Goal: Information Seeking & Learning: Learn about a topic

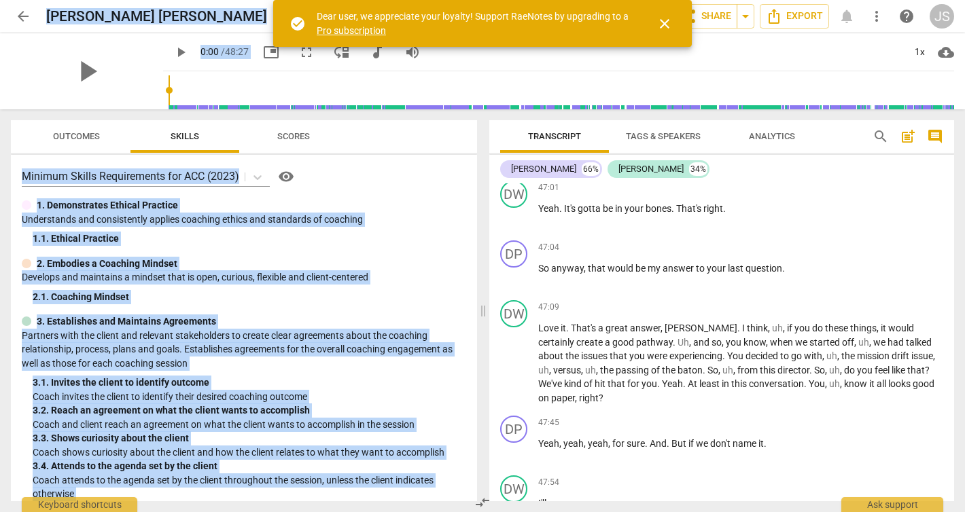
scroll to position [14066, 0]
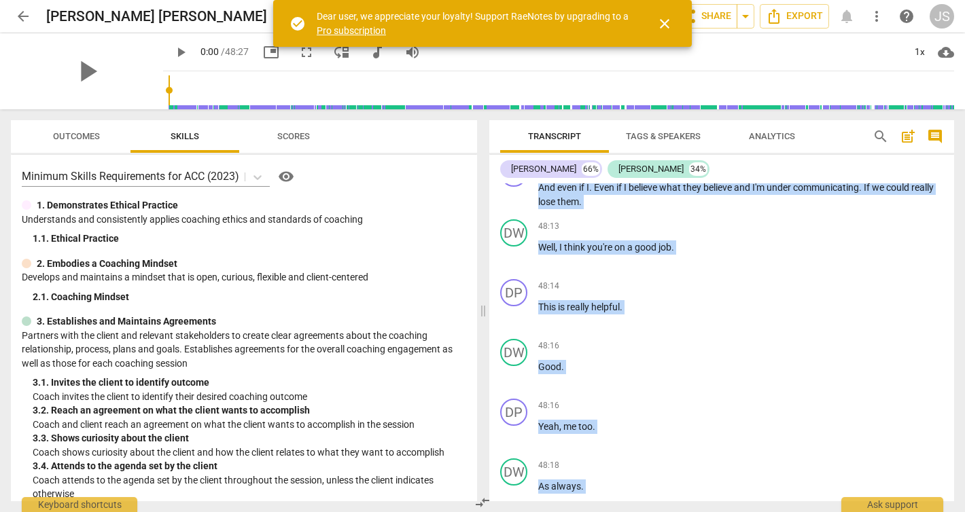
drag, startPoint x: 536, startPoint y: 215, endPoint x: 710, endPoint y: 436, distance: 280.6
click at [710, 436] on div "DP play_arrow pause 00:00 + Add competency keyboard_arrow_right Yeah . DW play_…" at bounding box center [721, 342] width 465 height 318
copy div "search post_add comment [PERSON_NAME] 66% [PERSON_NAME] 34% DP play_arrow pause…"
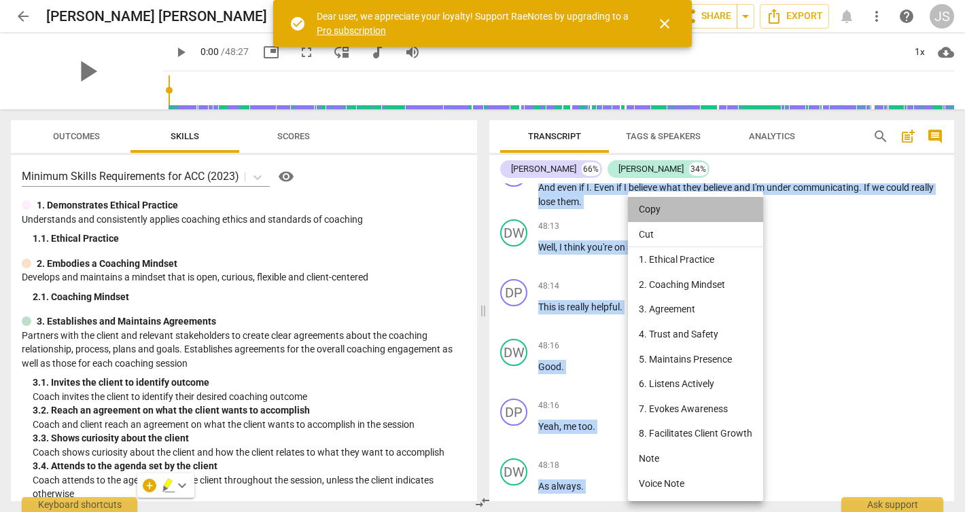
click at [661, 211] on li "Copy" at bounding box center [695, 209] width 135 height 25
copy div "search post_add comment [PERSON_NAME] 66% [PERSON_NAME] 34% DP play_arrow pause…"
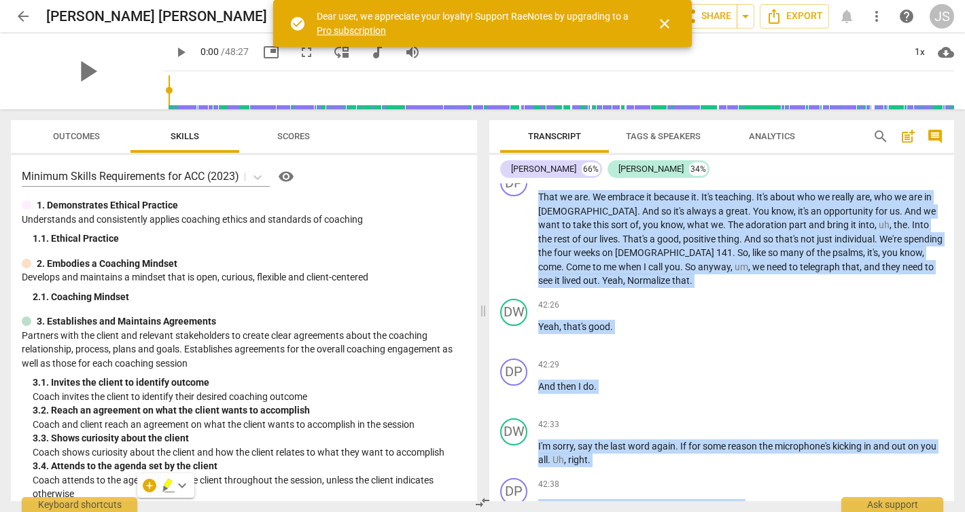
scroll to position [9959, 0]
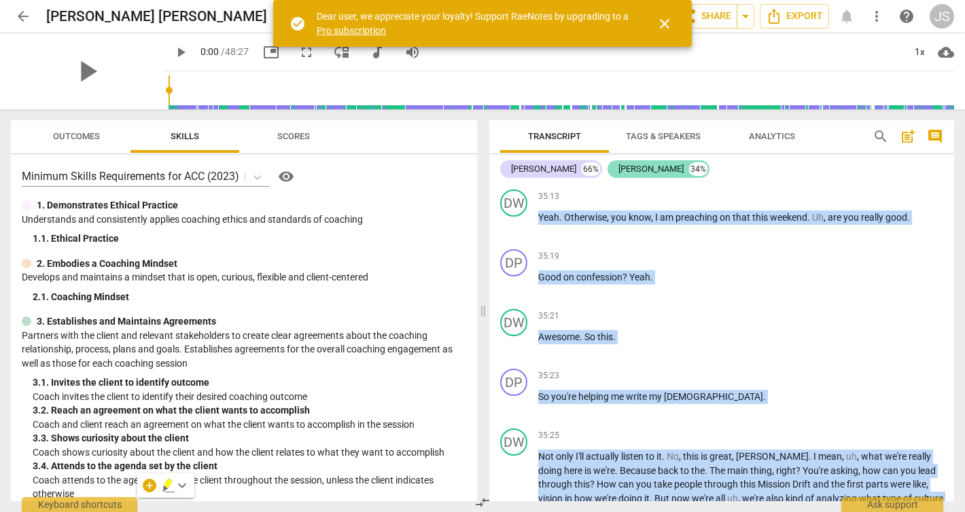
click at [661, 173] on div "[PERSON_NAME]" at bounding box center [650, 169] width 65 height 14
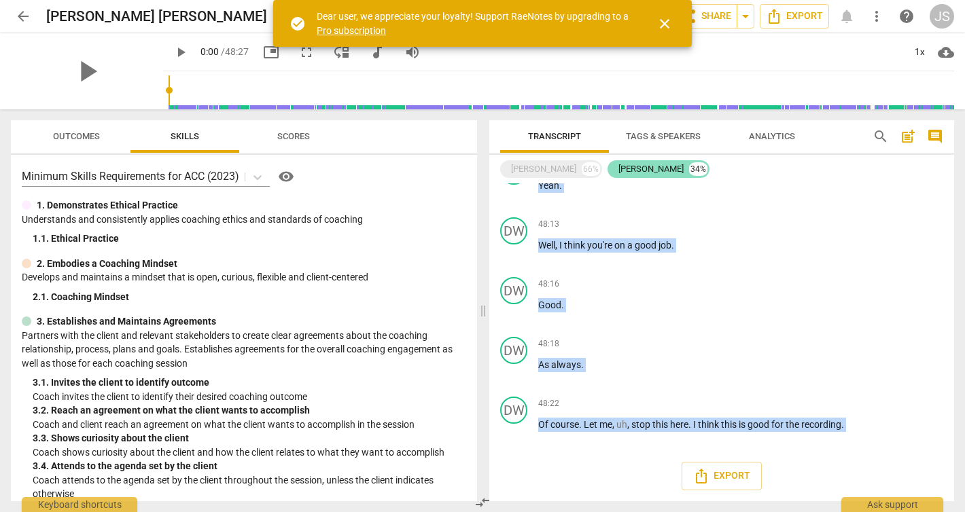
scroll to position [4583, 0]
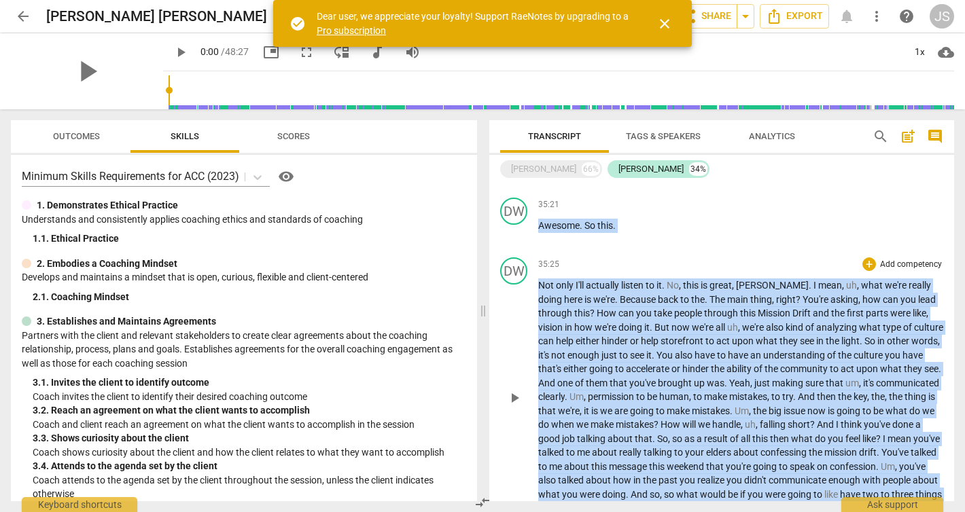
click at [698, 258] on div "35:25 + Add competency keyboard_arrow_right" at bounding box center [740, 265] width 405 height 14
click at [718, 258] on div "35:25 + Add competency keyboard_arrow_right" at bounding box center [740, 265] width 405 height 14
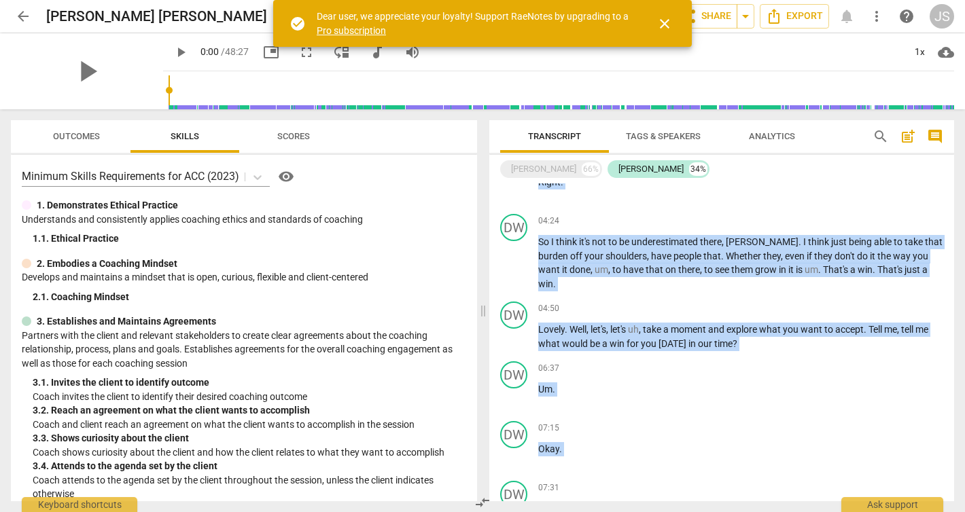
scroll to position [0, 0]
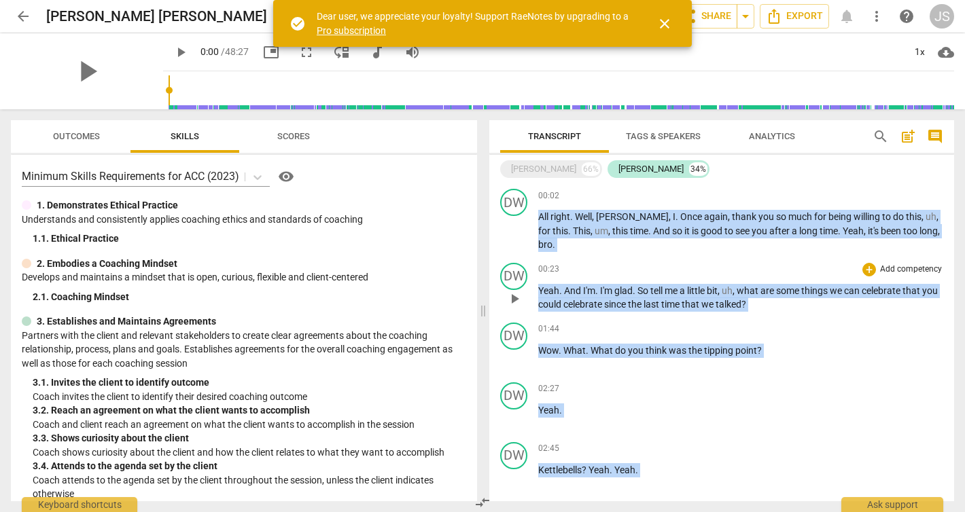
click at [813, 302] on div "DW play_arrow pause 00:23 + Add competency keyboard_arrow_right Yeah . And I'm …" at bounding box center [721, 288] width 465 height 60
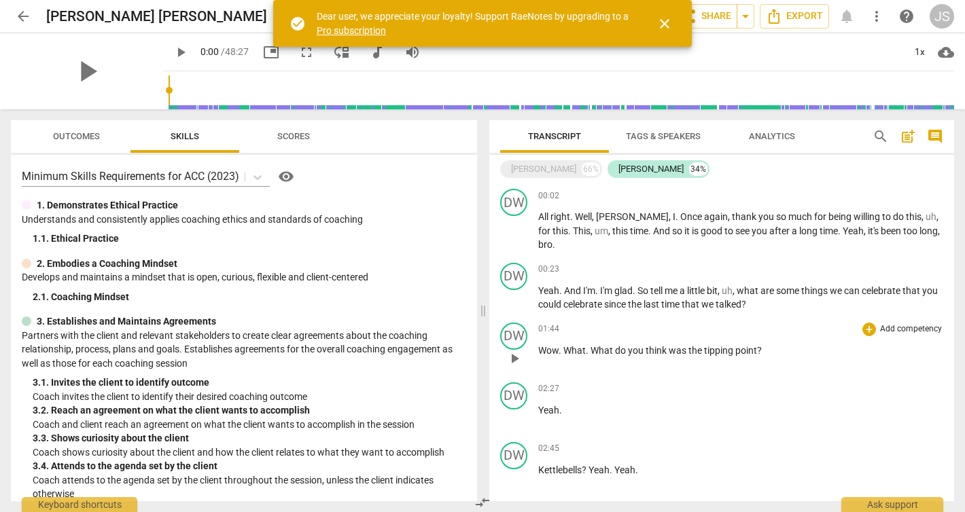
scroll to position [27, 0]
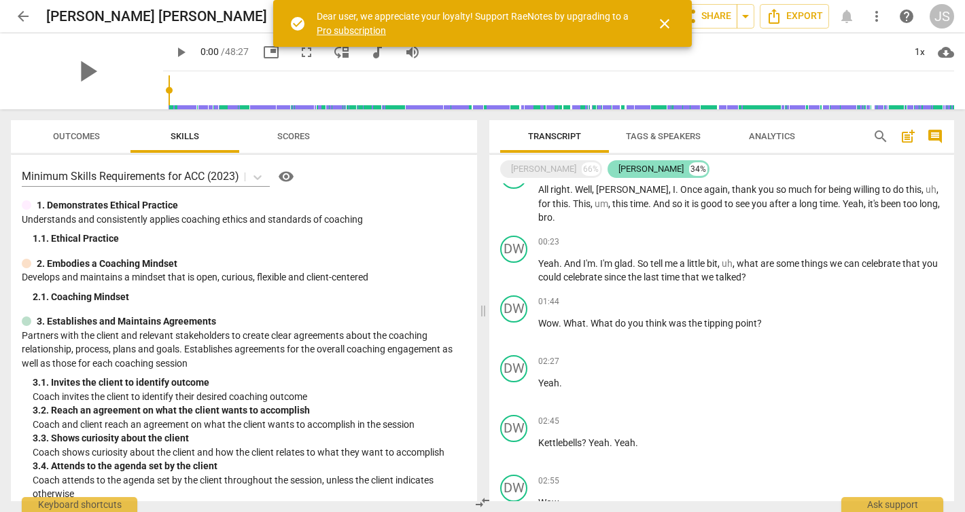
drag, startPoint x: 626, startPoint y: 165, endPoint x: 595, endPoint y: 165, distance: 31.3
click at [618, 165] on div "[PERSON_NAME]" at bounding box center [650, 169] width 65 height 14
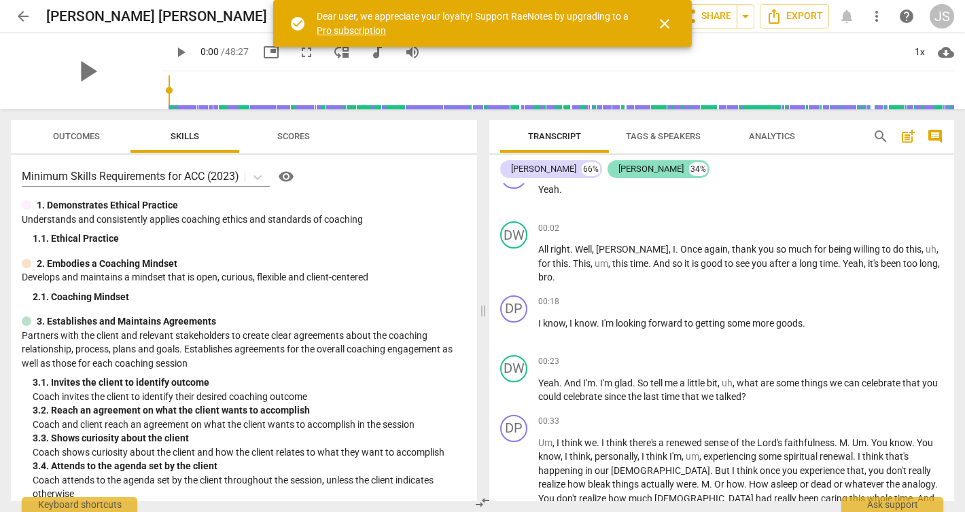
scroll to position [87, 0]
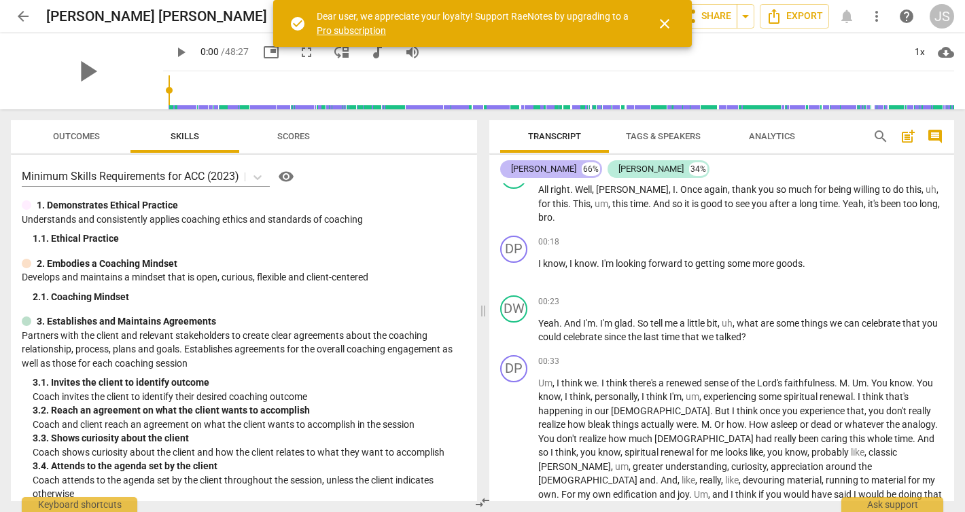
click at [553, 168] on div "[PERSON_NAME]" at bounding box center [543, 169] width 65 height 14
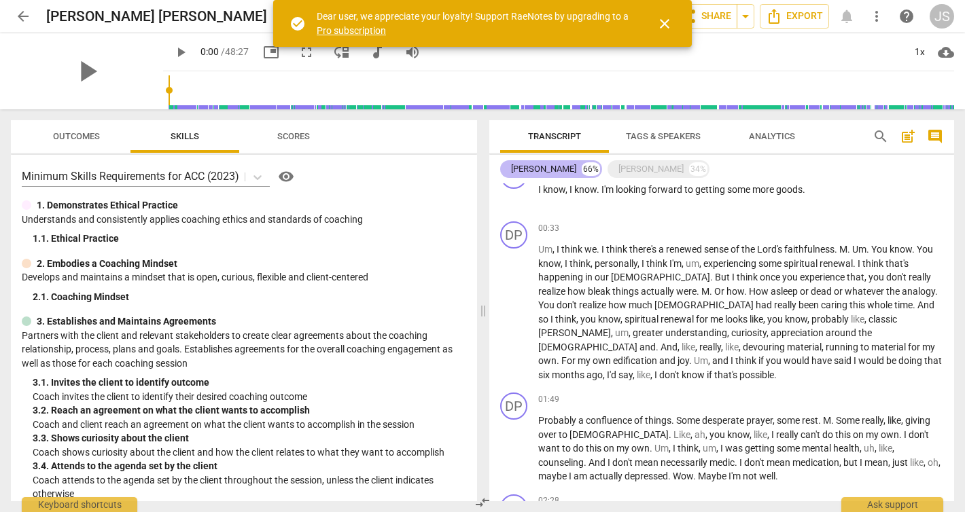
scroll to position [27, 0]
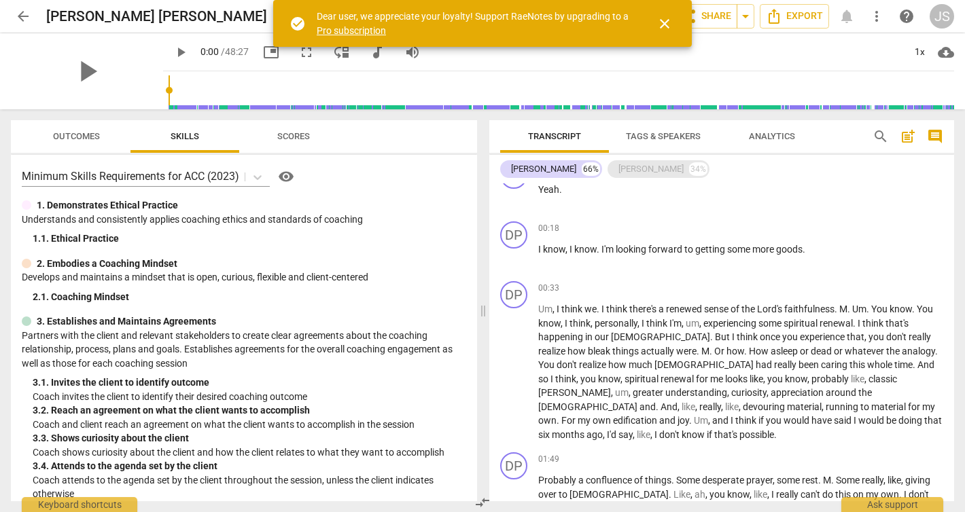
click at [646, 160] on div "[PERSON_NAME] 34%" at bounding box center [659, 169] width 102 height 18
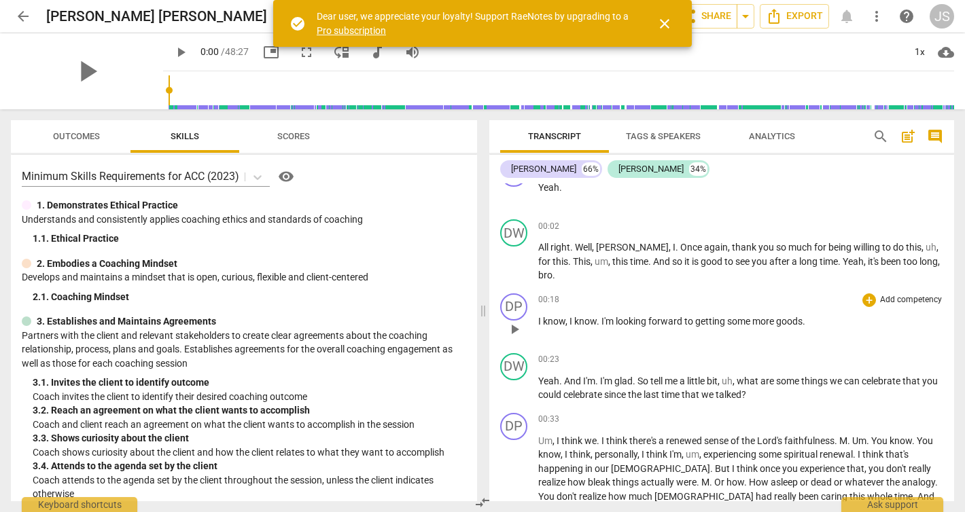
scroll to position [0, 0]
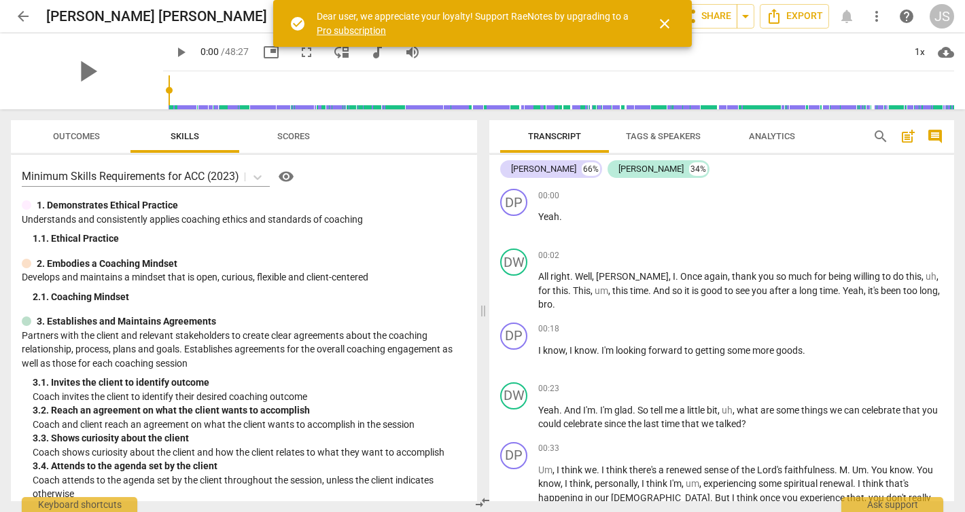
click at [173, 48] on span "play_arrow" at bounding box center [181, 52] width 16 height 16
click at [666, 18] on span "close" at bounding box center [664, 24] width 16 height 16
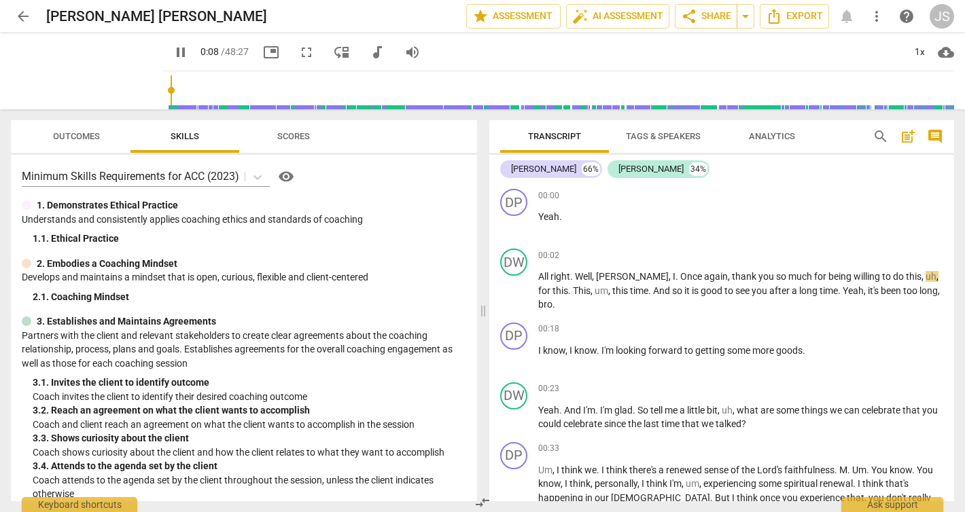
click at [287, 232] on div "1. 1. Ethical Practice" at bounding box center [250, 239] width 434 height 14
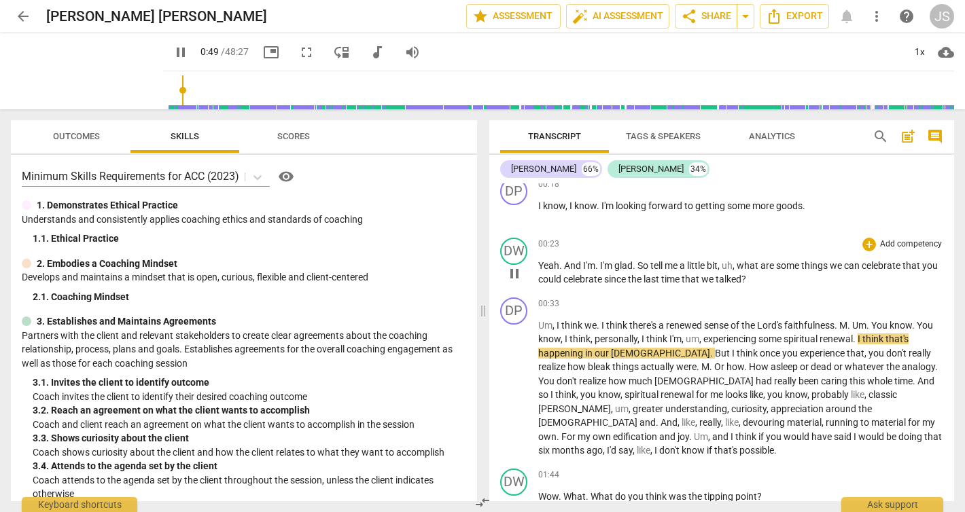
scroll to position [147, 0]
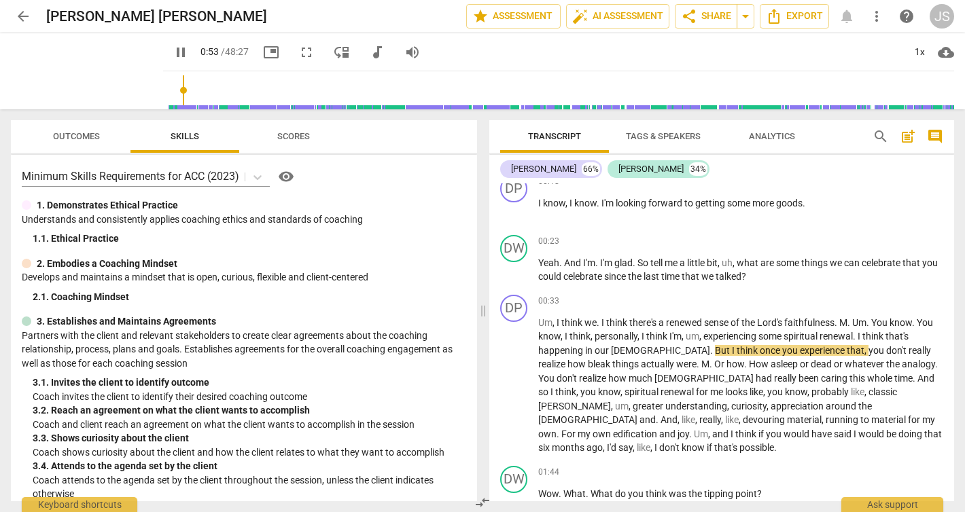
click at [173, 52] on span "pause" at bounding box center [181, 52] width 16 height 16
click at [173, 51] on span "play_arrow" at bounding box center [181, 52] width 16 height 16
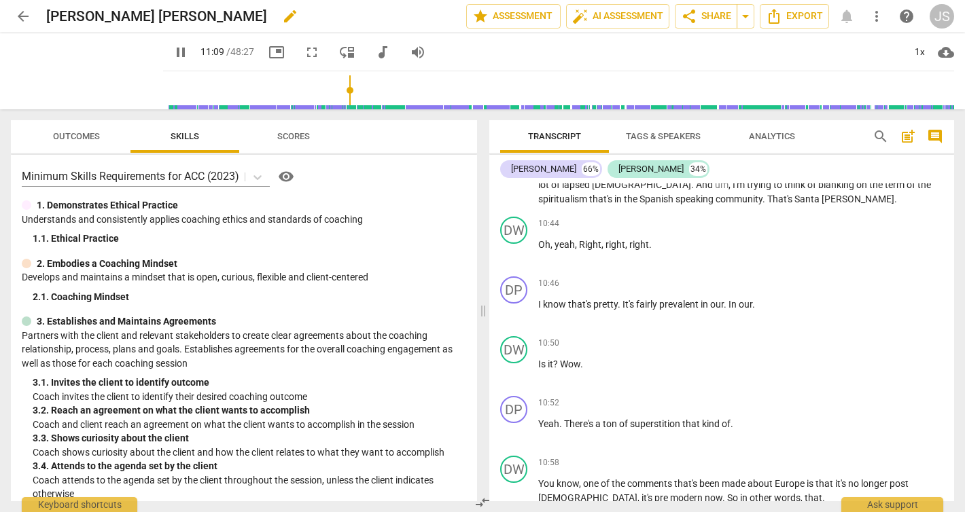
scroll to position [3994, 0]
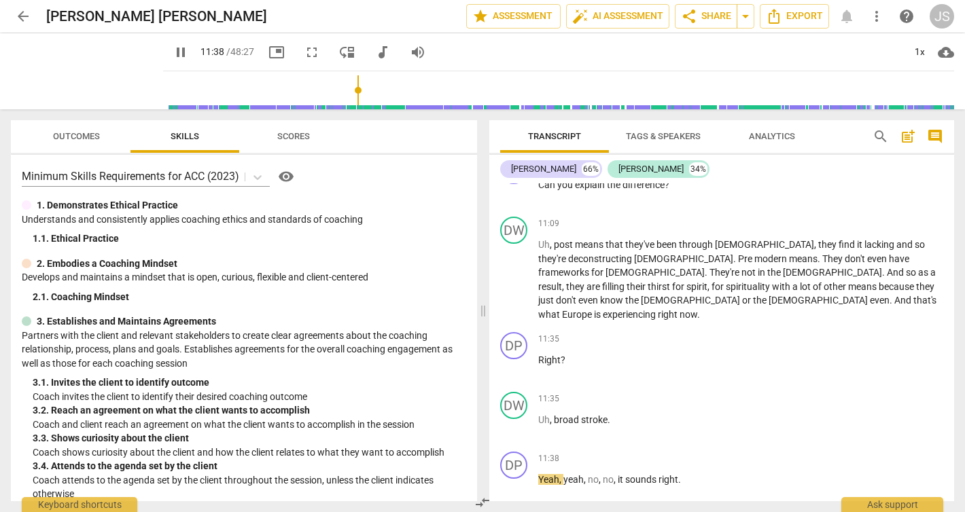
click at [173, 52] on span "pause" at bounding box center [181, 52] width 16 height 16
click at [173, 50] on span "play_arrow" at bounding box center [181, 52] width 16 height 16
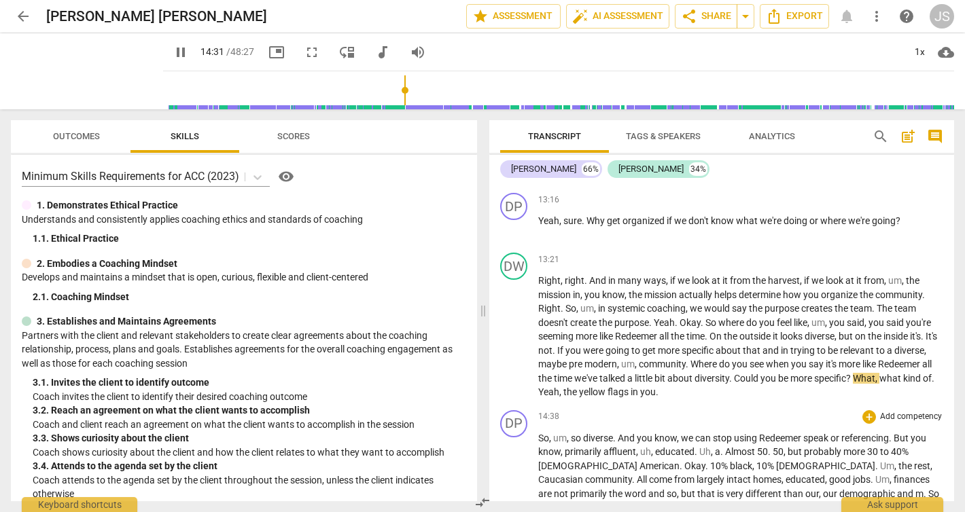
scroll to position [4925, 0]
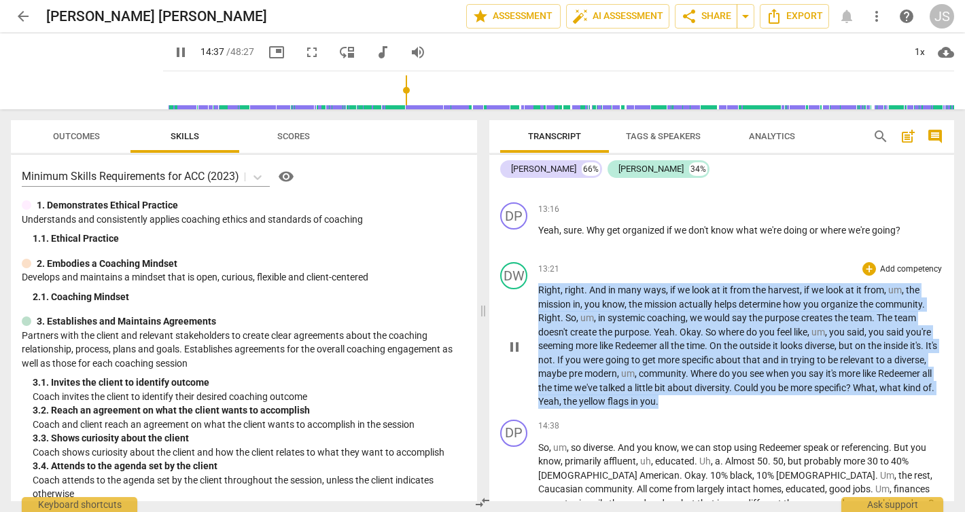
drag, startPoint x: 756, startPoint y: 336, endPoint x: 529, endPoint y: 217, distance: 255.9
click at [529, 257] on div "DW play_arrow pause 13:21 + Add competency keyboard_arrow_right Right , right .…" at bounding box center [721, 336] width 465 height 158
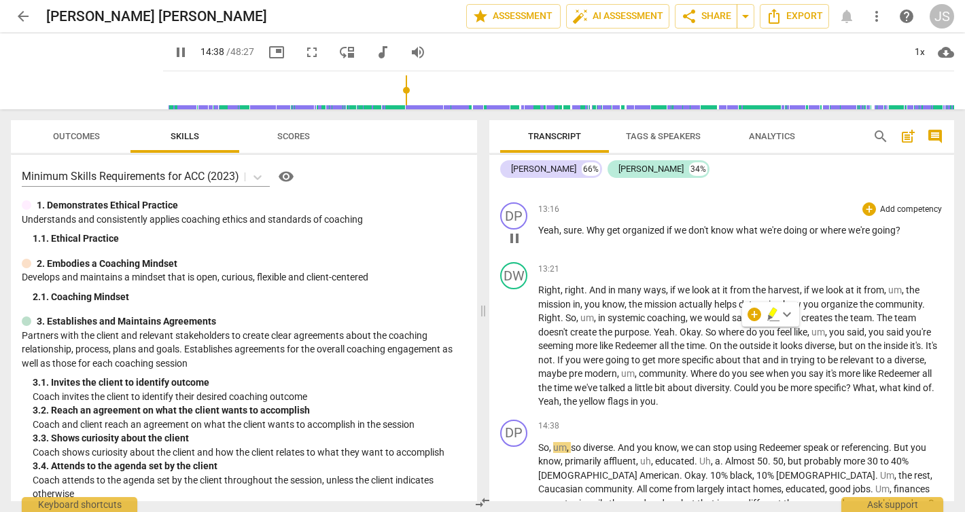
click at [616, 197] on div "DP play_arrow pause 13:16 + Add competency keyboard_arrow_right Yeah , sure . W…" at bounding box center [721, 227] width 465 height 60
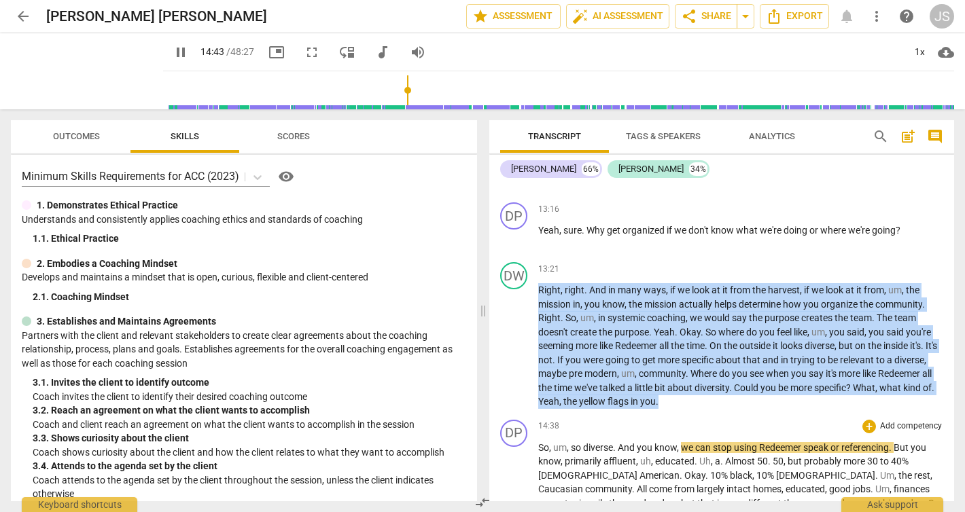
drag, startPoint x: 568, startPoint y: 222, endPoint x: 737, endPoint y: 355, distance: 215.3
click at [737, 355] on div "DP play_arrow pause 00:00 + Add competency keyboard_arrow_right Yeah . DW play_…" at bounding box center [721, 342] width 465 height 318
copy p "Right , right . And in many ways , if we look at it from the harvest , if we lo…"
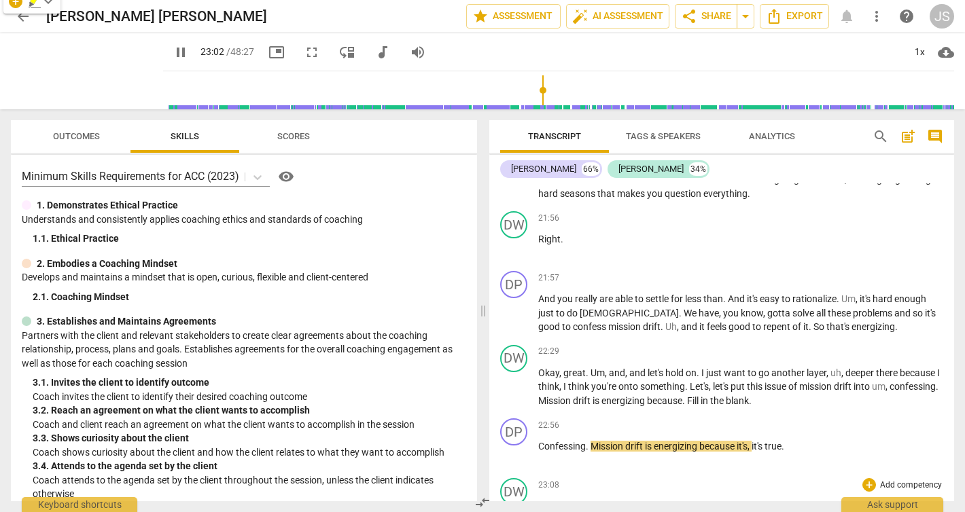
scroll to position [6467, 0]
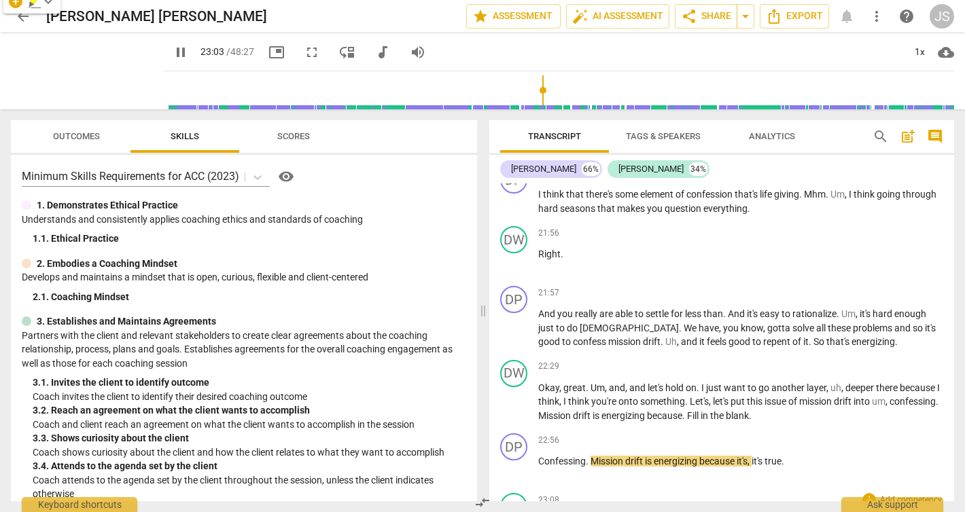
click at [635, 428] on div "DP play_arrow pause 22:56 + Add competency keyboard_arrow_right Confessing . Mi…" at bounding box center [721, 458] width 465 height 60
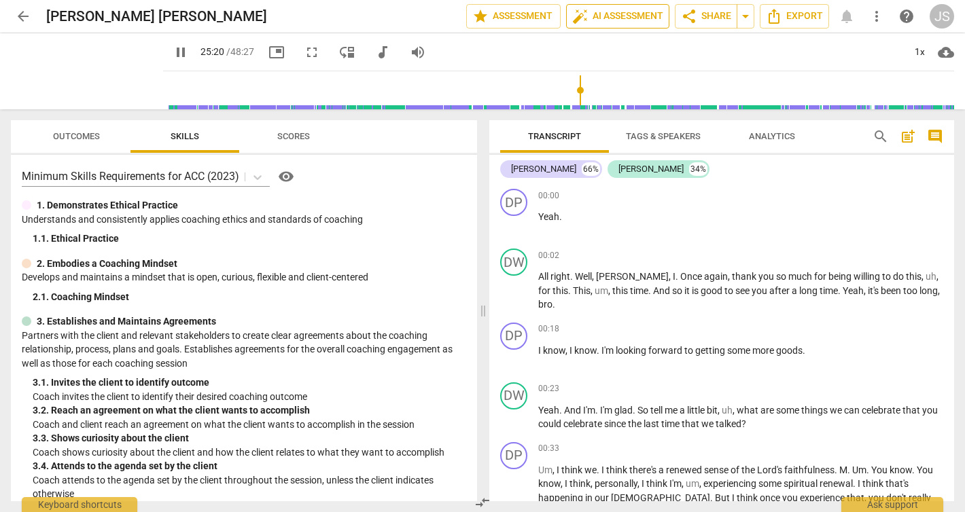
scroll to position [7134, 0]
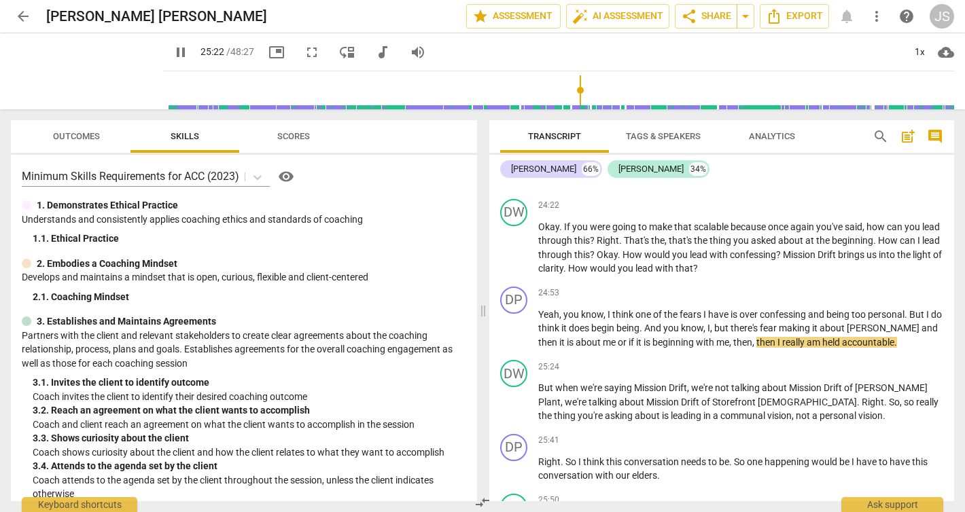
click at [173, 51] on span "pause" at bounding box center [181, 52] width 16 height 16
type input "1522"
